Goal: Check status: Check status

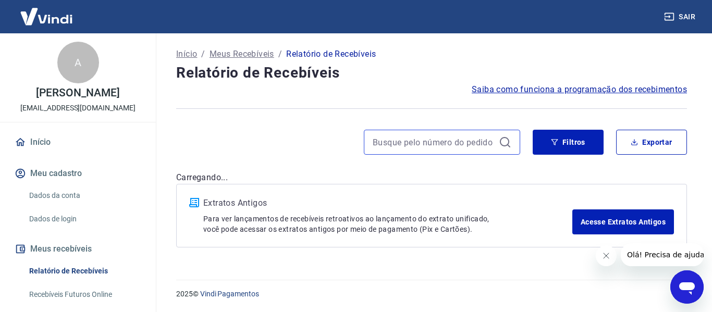
click at [423, 141] on input at bounding box center [434, 142] width 122 height 16
paste input "735944764"
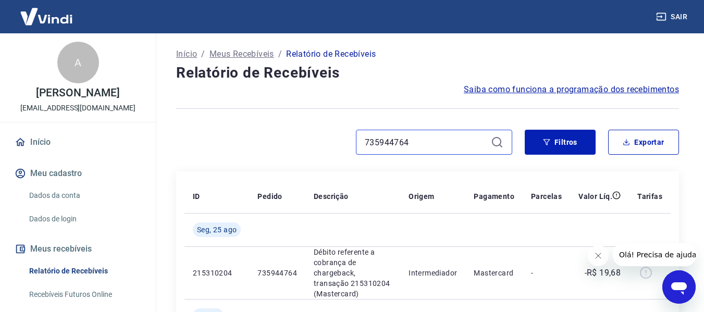
drag, startPoint x: 423, startPoint y: 140, endPoint x: 324, endPoint y: 143, distance: 99.6
click at [326, 142] on div "735944764" at bounding box center [344, 142] width 336 height 25
paste input "50858582"
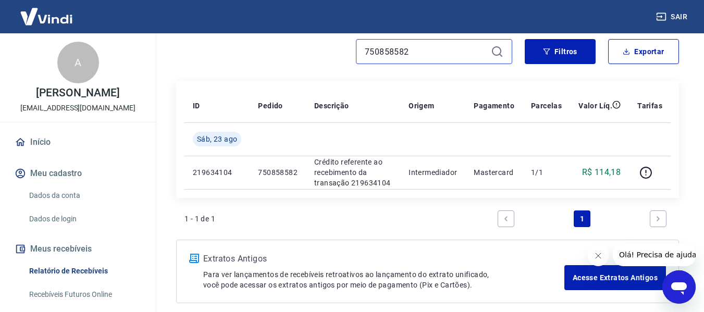
scroll to position [35, 0]
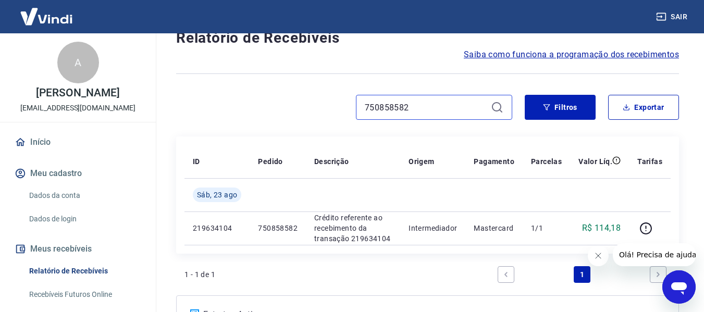
drag, startPoint x: 432, startPoint y: 110, endPoint x: 312, endPoint y: 110, distance: 119.9
click at [312, 110] on div "750858582" at bounding box center [344, 107] width 336 height 25
paste input "65747716"
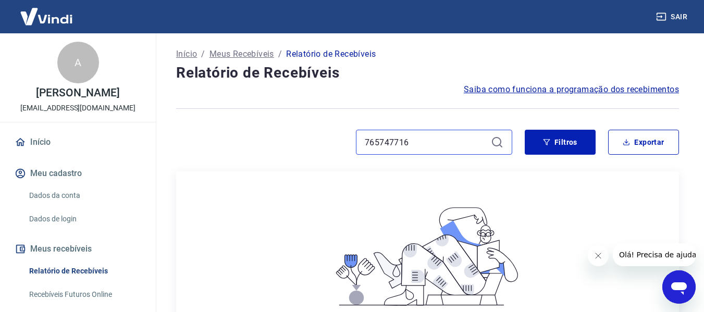
type input "765747716"
click at [90, 300] on link "Recebíveis Futuros Online" at bounding box center [84, 294] width 118 height 21
